Goal: Task Accomplishment & Management: Manage account settings

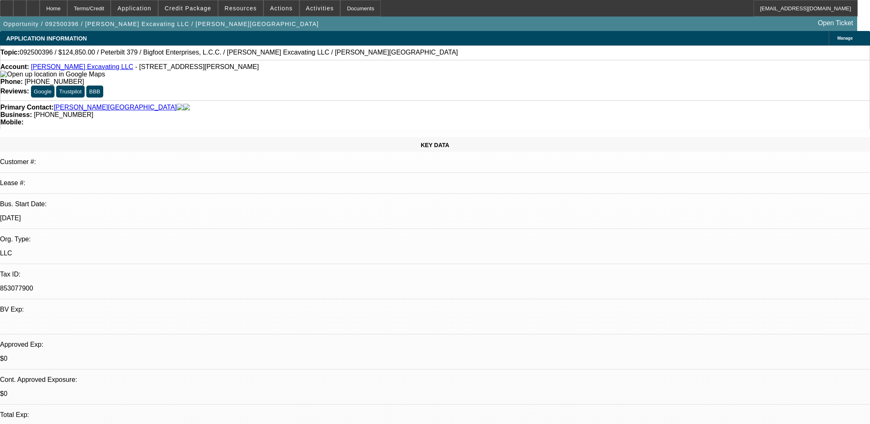
select select "0"
select select "2"
select select "0"
select select "6"
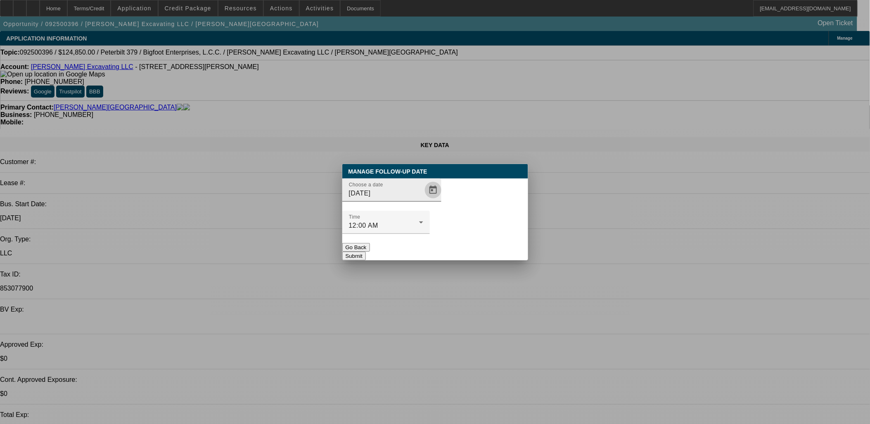
click at [423, 200] on span "Open calendar" at bounding box center [433, 190] width 20 height 20
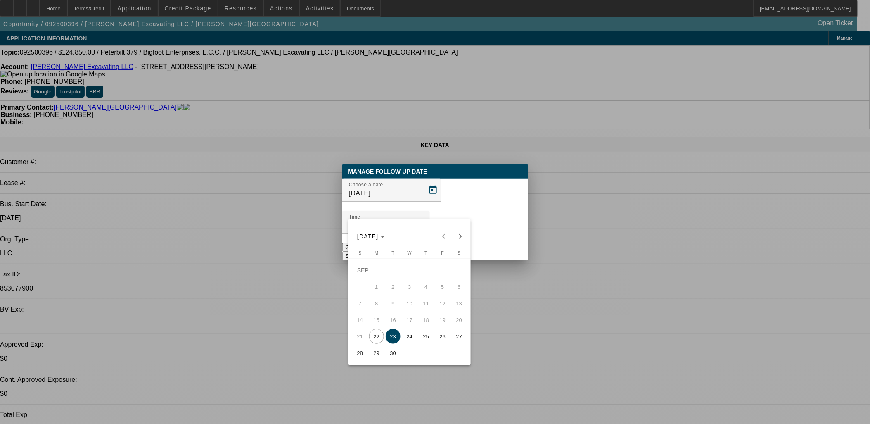
click at [436, 340] on span "26" at bounding box center [442, 336] width 15 height 15
type input "[DATE]"
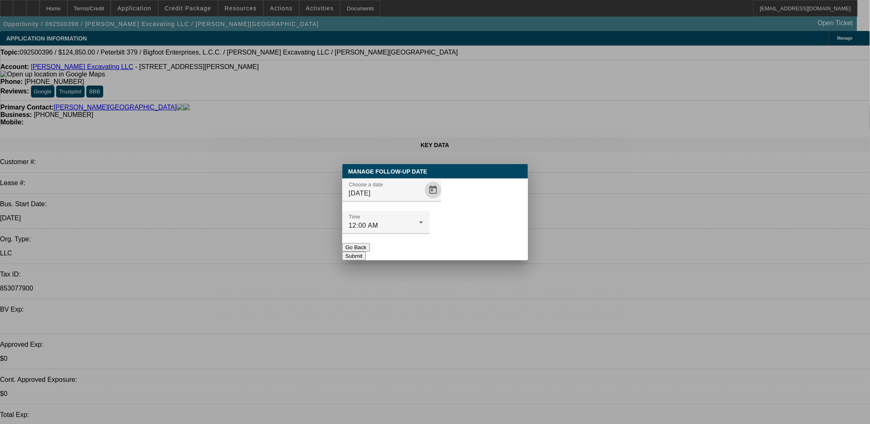
click at [366, 251] on button "Submit" at bounding box center [354, 255] width 24 height 9
